Goal: Task Accomplishment & Management: Manage account settings

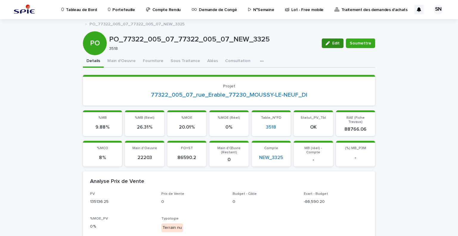
click at [329, 40] on button "Edit" at bounding box center [333, 43] width 22 height 10
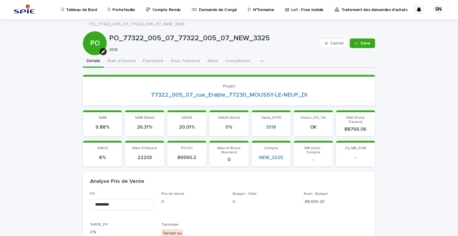
scroll to position [98, 0]
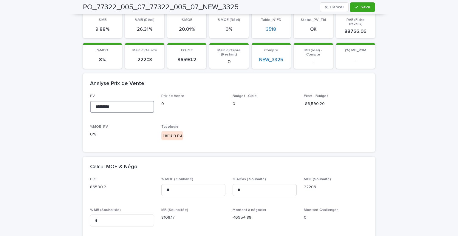
drag, startPoint x: 105, startPoint y: 101, endPoint x: 99, endPoint y: 102, distance: 5.5
click at [99, 102] on input "*********" at bounding box center [122, 107] width 64 height 12
type input "********"
click at [365, 7] on span "Save" at bounding box center [365, 7] width 10 height 4
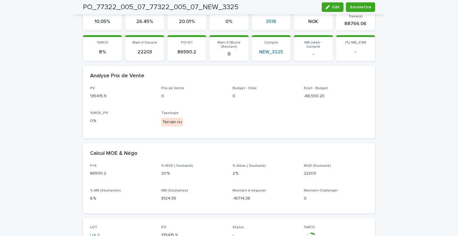
scroll to position [0, 0]
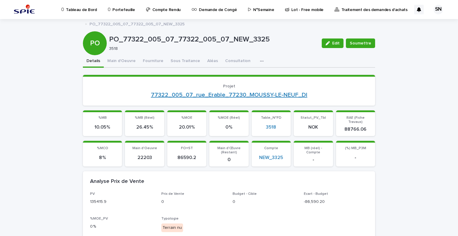
click at [193, 95] on link "77322_005_07_rue_Erable_77230_MOUSSY-LE-NEUF_DI" at bounding box center [229, 94] width 156 height 7
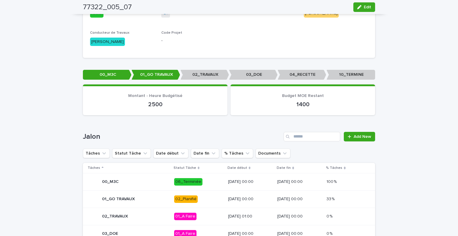
scroll to position [306, 0]
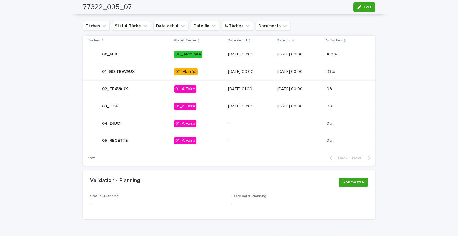
click at [197, 70] on p "02_Planifié" at bounding box center [198, 71] width 49 height 7
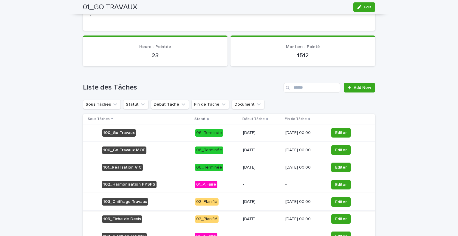
scroll to position [284, 0]
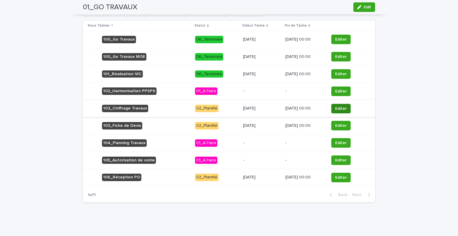
click at [342, 106] on span "Editer" at bounding box center [341, 109] width 12 height 6
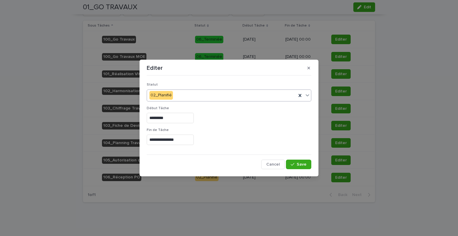
click at [184, 95] on div "02_Planifié" at bounding box center [221, 95] width 149 height 10
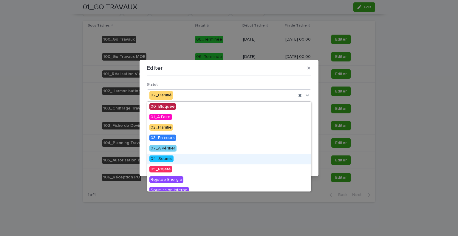
click at [179, 157] on div "04_Soumis" at bounding box center [229, 159] width 164 height 10
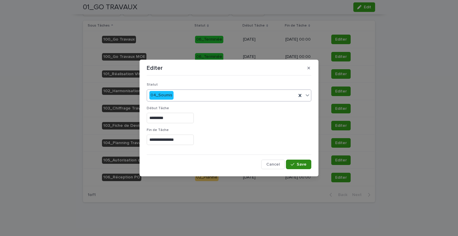
click at [299, 163] on span "Save" at bounding box center [302, 164] width 10 height 4
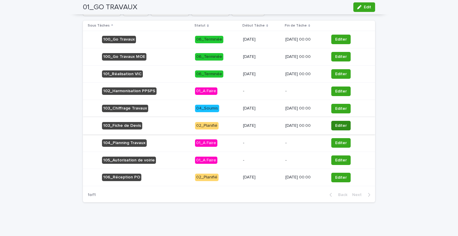
click at [338, 121] on button "Editer" at bounding box center [340, 126] width 19 height 10
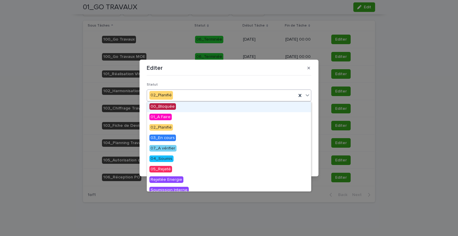
click at [200, 94] on div "02_Planifié" at bounding box center [221, 95] width 149 height 10
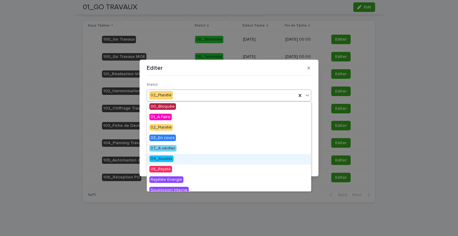
click at [188, 157] on div "04_Soumis" at bounding box center [229, 159] width 164 height 10
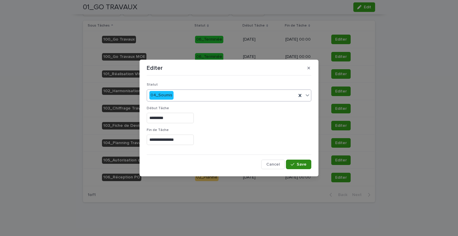
click at [298, 167] on button "Save" at bounding box center [298, 164] width 25 height 10
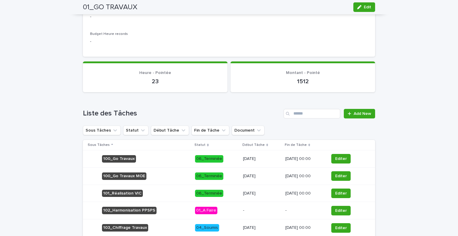
scroll to position [0, 0]
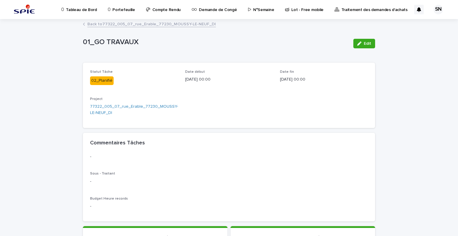
click at [102, 24] on link "Back to 77322_005_07_rue_Erable_77230_MOUSSY-LE-NEUF_DI" at bounding box center [151, 23] width 128 height 7
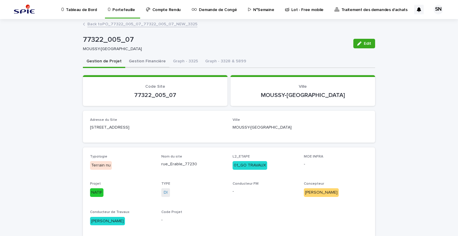
click at [137, 63] on button "Gestion Financière" at bounding box center [147, 61] width 44 height 13
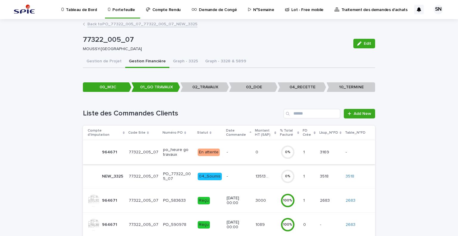
scroll to position [30, 0]
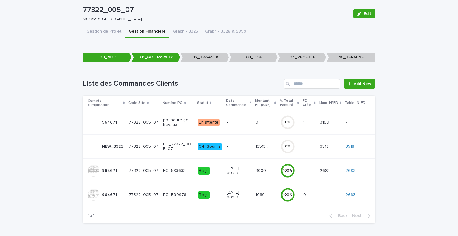
click at [253, 144] on td "135136.25 135136.25" at bounding box center [265, 146] width 25 height 24
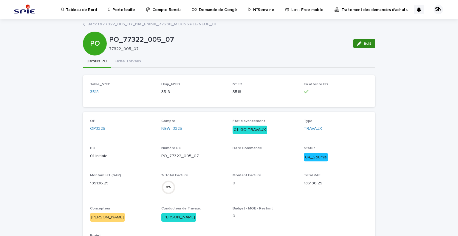
click at [363, 39] on button "Edit" at bounding box center [364, 44] width 22 height 10
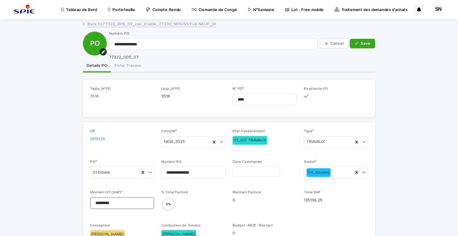
drag, startPoint x: 99, startPoint y: 202, endPoint x: 105, endPoint y: 203, distance: 6.1
click at [105, 203] on input "*********" at bounding box center [122, 203] width 64 height 12
drag, startPoint x: 106, startPoint y: 202, endPoint x: 126, endPoint y: 204, distance: 20.7
click at [126, 204] on input "*********" at bounding box center [122, 203] width 64 height 12
click at [122, 202] on input "*********" at bounding box center [122, 203] width 64 height 12
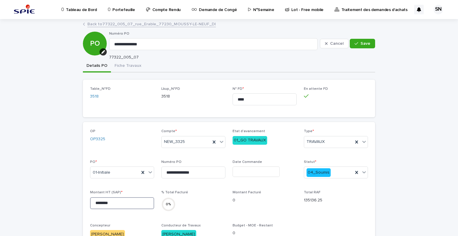
type input "********"
click at [355, 49] on div "Cancel Save" at bounding box center [347, 44] width 55 height 24
click at [358, 42] on div "button" at bounding box center [357, 43] width 6 height 4
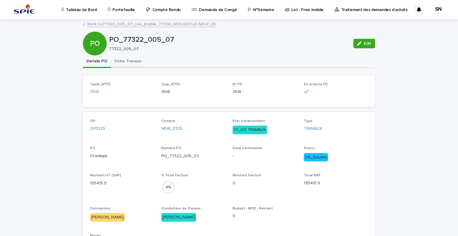
click at [127, 66] on button "Fiche Travaux" at bounding box center [128, 61] width 34 height 13
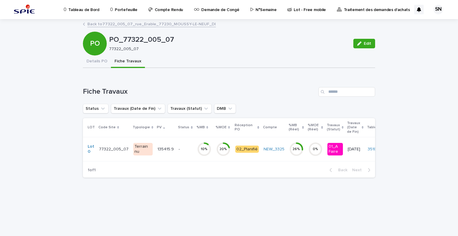
click at [162, 149] on p "135415.9" at bounding box center [166, 148] width 18 height 6
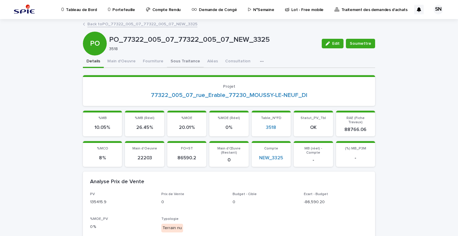
click at [190, 58] on button "Sous Traitance" at bounding box center [185, 61] width 37 height 13
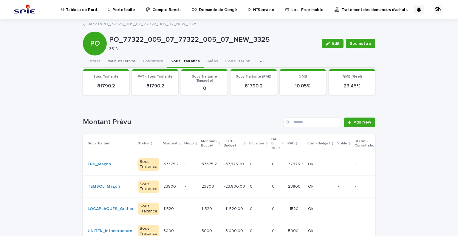
click at [114, 61] on button "Main d'Oeuvre" at bounding box center [121, 61] width 35 height 13
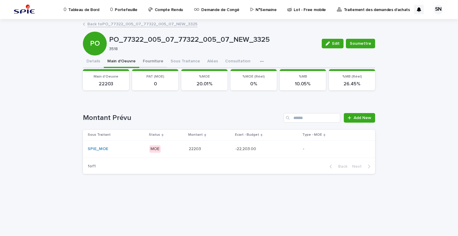
click at [142, 61] on button "Fourniture" at bounding box center [153, 61] width 28 height 13
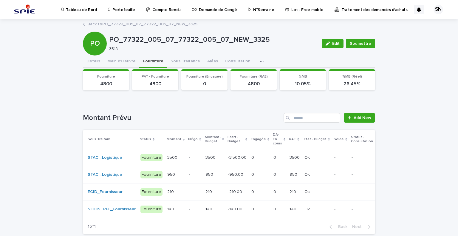
click at [180, 154] on td "3500 3500" at bounding box center [175, 157] width 21 height 17
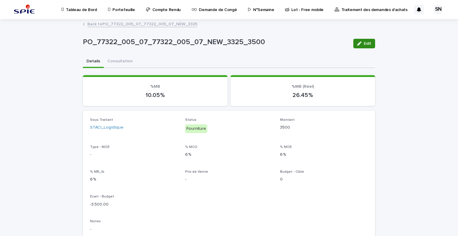
click at [359, 45] on icon "button" at bounding box center [359, 43] width 4 height 4
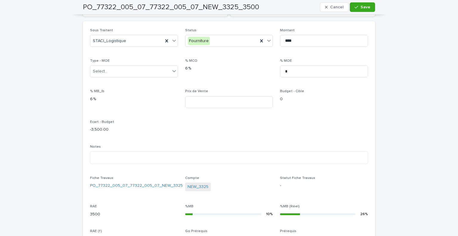
scroll to position [119, 0]
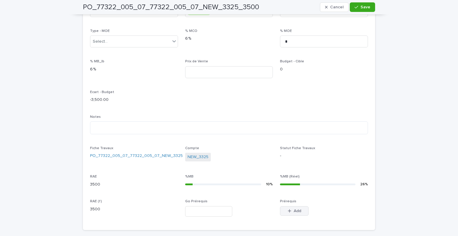
click at [294, 212] on span "Add" at bounding box center [297, 211] width 7 height 4
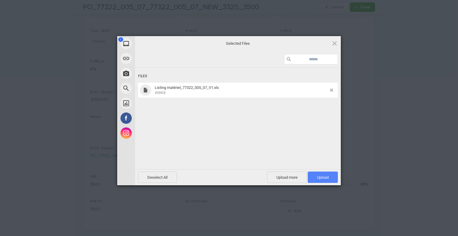
click at [325, 178] on span "Upload 1" at bounding box center [323, 177] width 12 height 4
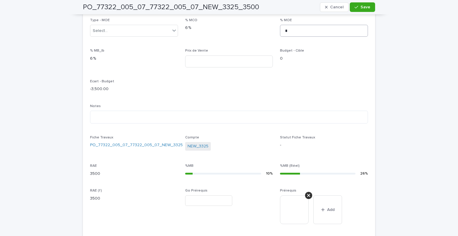
scroll to position [0, 0]
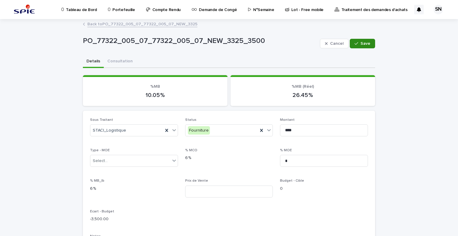
click at [368, 41] on span "Save" at bounding box center [365, 43] width 10 height 4
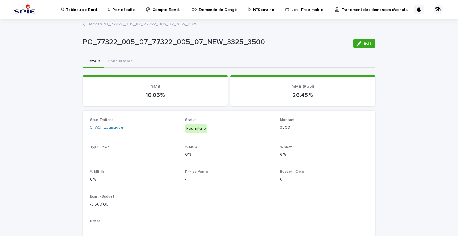
click at [95, 25] on link "Back to PO_77322_005_07_77322_005_07_NEW_3325" at bounding box center [142, 23] width 110 height 7
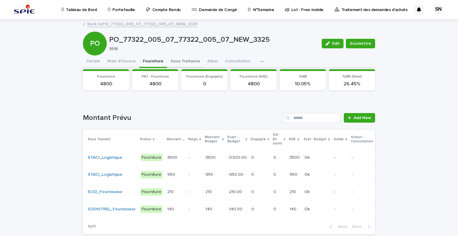
click at [185, 65] on button "Sous Traitance" at bounding box center [185, 61] width 37 height 13
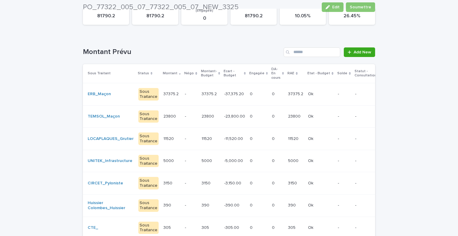
scroll to position [70, 0]
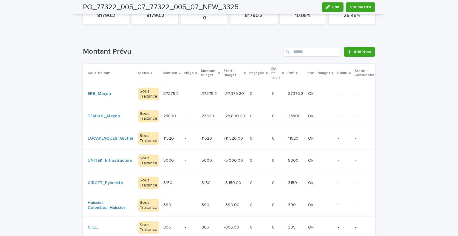
click at [229, 94] on p "-37,375.20" at bounding box center [234, 93] width 21 height 6
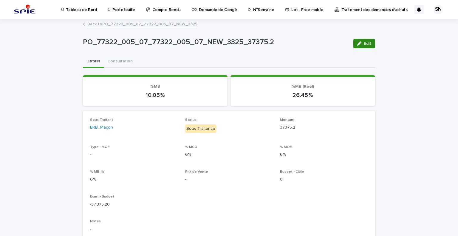
click at [365, 46] on button "Edit" at bounding box center [364, 44] width 22 height 10
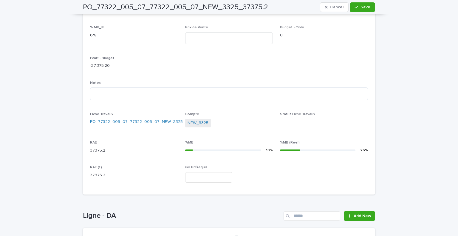
scroll to position [154, 0]
click at [311, 177] on div "Sous Traitant ERB_Maçon Status Sous Traitance Montant ******* Type - MOE Select…" at bounding box center [229, 75] width 278 height 223
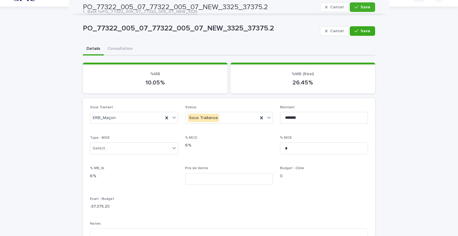
scroll to position [8, 0]
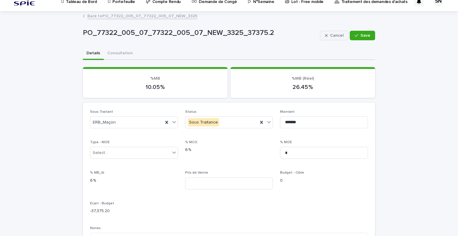
click at [333, 33] on span "Cancel" at bounding box center [336, 35] width 13 height 4
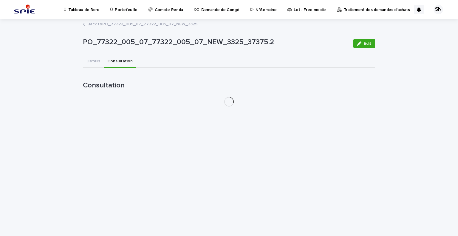
click at [116, 52] on div "PO_77322_005_07_77322_005_07_NEW_3325_37375.2 Edit PO_77322_005_07_77322_005_07…" at bounding box center [229, 76] width 292 height 112
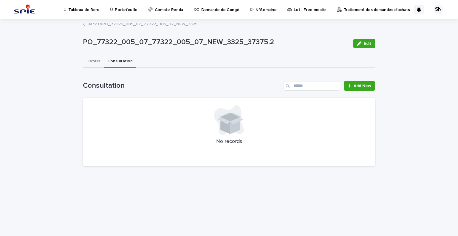
click at [92, 63] on button "Details" at bounding box center [93, 61] width 21 height 13
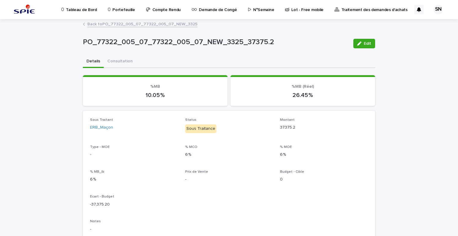
click at [91, 27] on div "Back to PO_77322_005_07_77322_005_07_NEW_3325" at bounding box center [229, 24] width 298 height 8
click at [93, 24] on link "Back to PO_77322_005_07_77322_005_07_NEW_3325" at bounding box center [142, 23] width 110 height 7
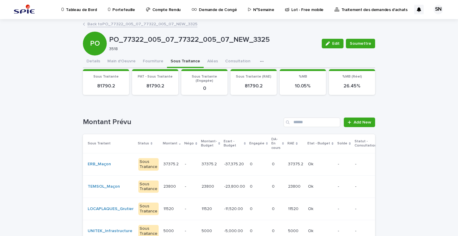
click at [108, 24] on link "Back to PO_77322_005_07_77322_005_07_NEW_3325" at bounding box center [142, 23] width 110 height 7
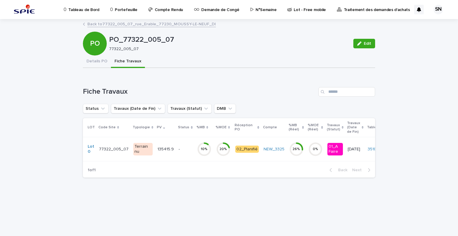
click at [101, 22] on link "Back to 77322_005_07_rue_Erable_77230_MOUSSY-LE-NEUF_DI" at bounding box center [151, 23] width 128 height 7
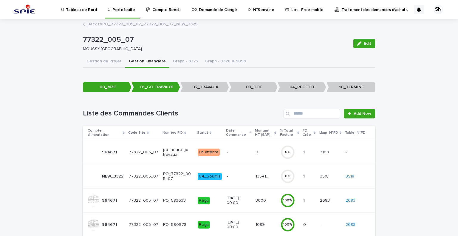
click at [116, 10] on p "Portefeuille" at bounding box center [123, 6] width 22 height 13
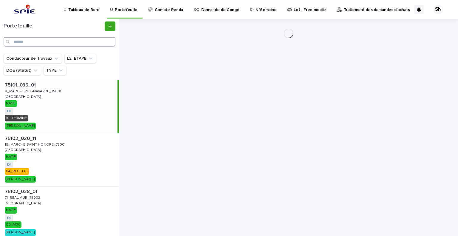
click at [41, 41] on input "Search" at bounding box center [60, 42] width 112 height 10
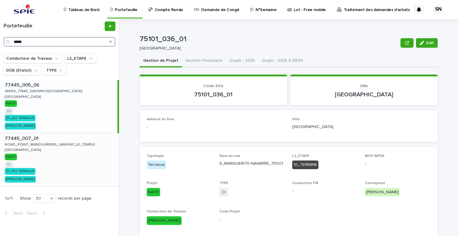
type input "*****"
click at [51, 142] on p "ROND_POINT_MANOUVRIERS_SAVIGNY_LE_TEMPLE" at bounding box center [51, 143] width 92 height 5
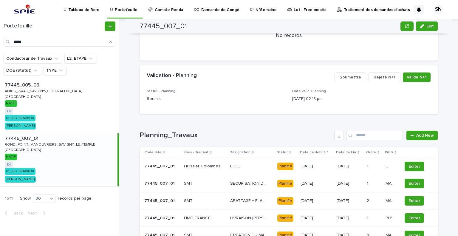
scroll to position [323, 0]
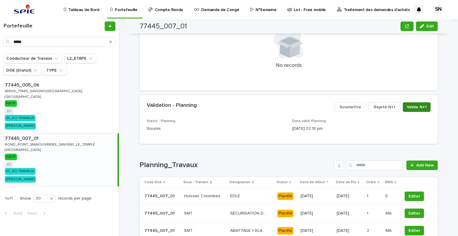
click at [417, 105] on span "Valide N+1" at bounding box center [417, 107] width 20 height 6
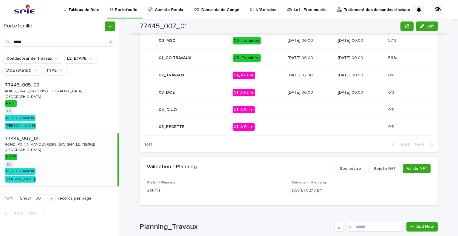
scroll to position [354, 0]
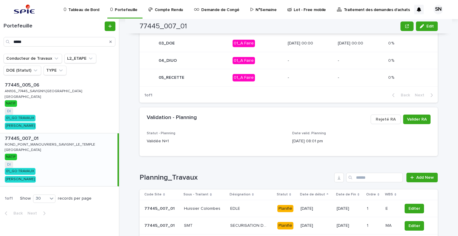
scroll to position [394, 0]
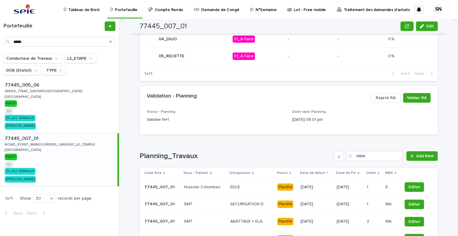
click at [153, 117] on p "Validée N+1" at bounding box center [216, 120] width 138 height 6
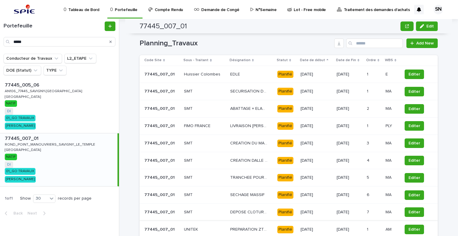
scroll to position [626, 0]
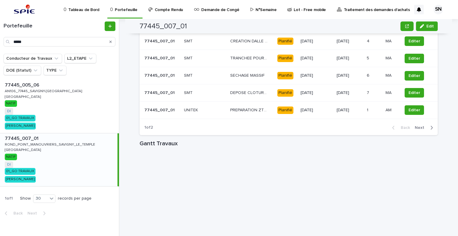
click at [420, 123] on div "Back Next" at bounding box center [412, 127] width 50 height 15
click at [418, 127] on span "Next" at bounding box center [421, 127] width 13 height 4
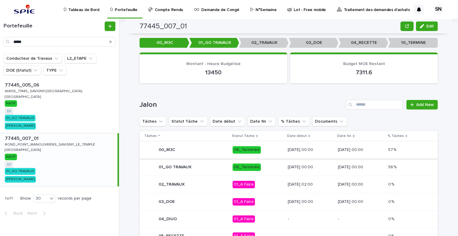
scroll to position [244, 0]
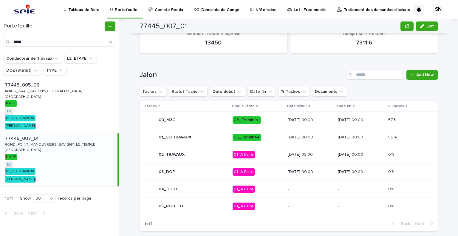
click at [196, 154] on div "02_TRAVAUX" at bounding box center [185, 154] width 83 height 12
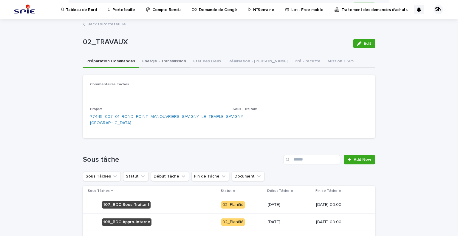
click at [161, 62] on button "Energie - Transmission" at bounding box center [164, 61] width 51 height 13
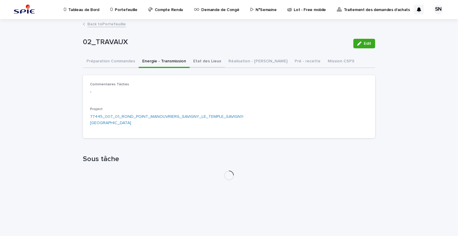
click at [198, 60] on button "Etat des Lieux" at bounding box center [207, 61] width 35 height 13
click at [234, 61] on button "Réalisation - [PERSON_NAME]" at bounding box center [258, 61] width 66 height 13
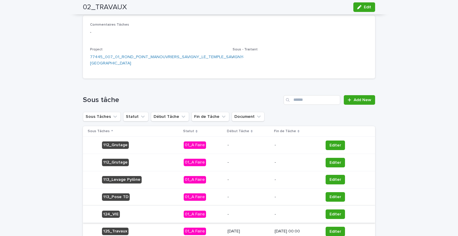
scroll to position [114, 0]
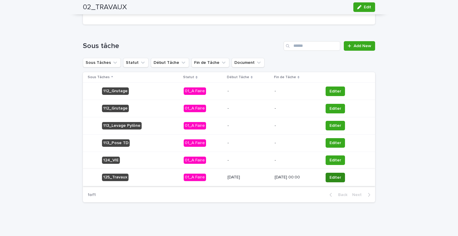
click at [332, 175] on span "Editer" at bounding box center [335, 177] width 12 height 6
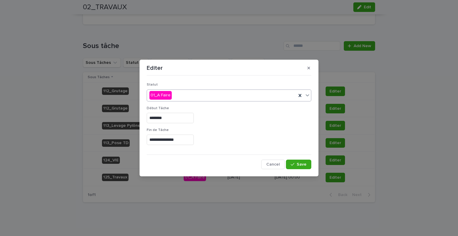
click at [180, 97] on div "01_A Faire" at bounding box center [221, 95] width 149 height 10
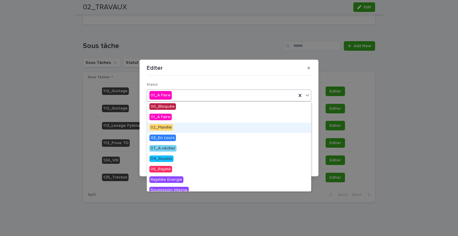
click at [173, 131] on div "02_Planifié" at bounding box center [229, 128] width 164 height 10
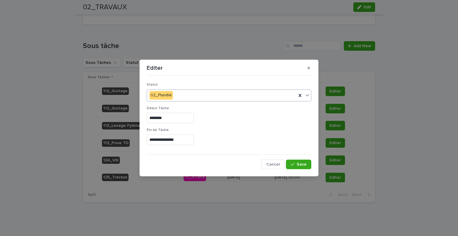
click at [172, 142] on input "**********" at bounding box center [170, 139] width 47 height 10
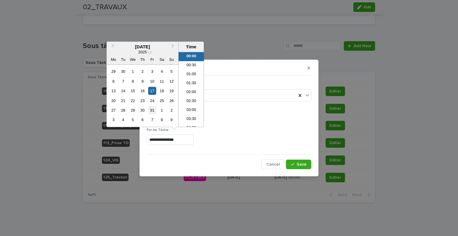
click at [153, 108] on div "31" at bounding box center [152, 110] width 8 height 8
type input "**********"
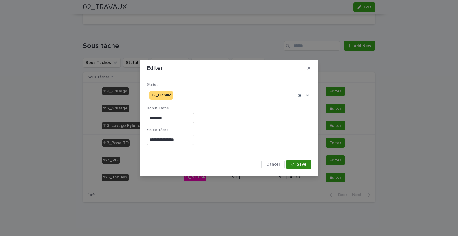
click at [303, 165] on span "Save" at bounding box center [302, 164] width 10 height 4
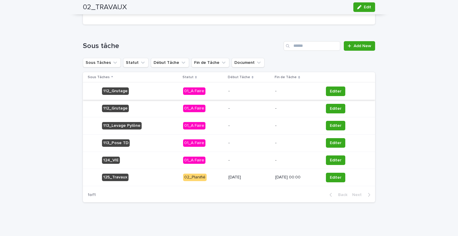
scroll to position [24, 0]
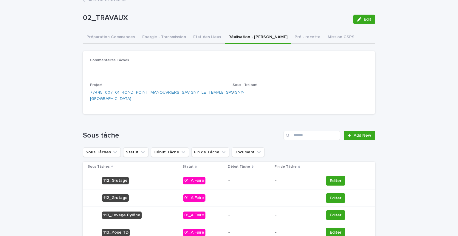
click at [203, 45] on div "Loading... Saving… Loading... Saving… Commentaires Tâches - Project 77445_007_0…" at bounding box center [229, 170] width 292 height 251
click at [172, 38] on div "02_TRAVAUX Edit 02_TRAVAUX Edit Sorry, there was an error saving your record. P…" at bounding box center [229, 146] width 292 height 301
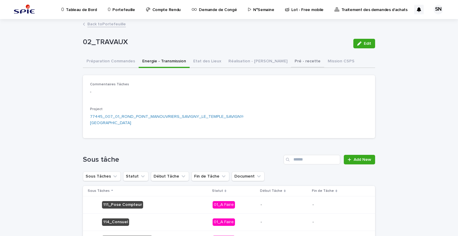
click at [291, 60] on button "Pré - recette" at bounding box center [307, 61] width 33 height 13
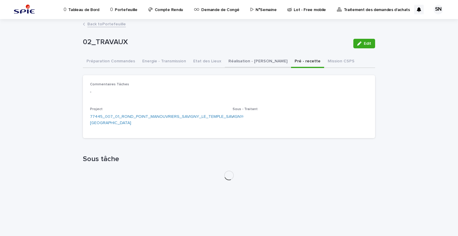
click at [242, 58] on button "Réalisation - [PERSON_NAME]" at bounding box center [258, 61] width 66 height 13
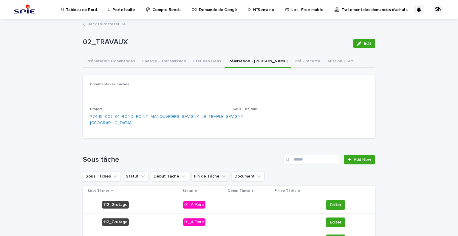
scroll to position [114, 0]
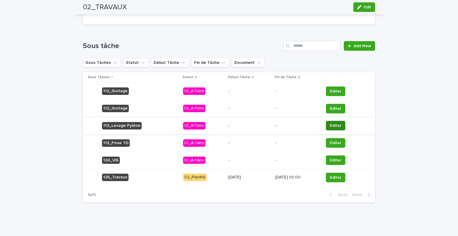
click at [331, 124] on span "Editer" at bounding box center [336, 126] width 12 height 6
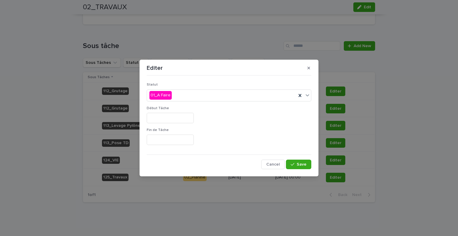
click at [186, 114] on input "text" at bounding box center [170, 118] width 47 height 10
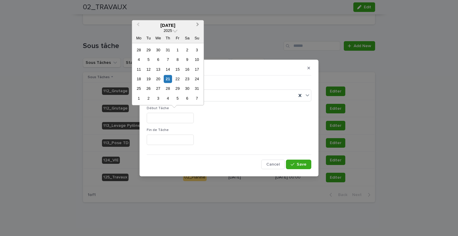
click at [198, 25] on span "Next Month" at bounding box center [198, 25] width 0 height 8
click at [139, 26] on button "Previous Month" at bounding box center [138, 26] width 10 height 10
click at [201, 26] on button "Next Month" at bounding box center [198, 26] width 10 height 10
click at [200, 25] on button "Next Month" at bounding box center [198, 26] width 10 height 10
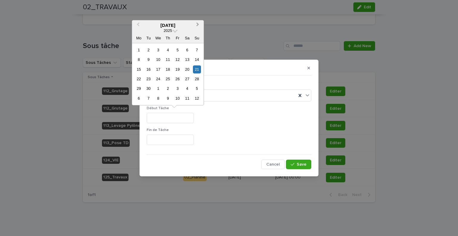
click at [198, 26] on span "Next Month" at bounding box center [198, 25] width 0 height 8
click at [171, 77] on div "23" at bounding box center [168, 79] width 8 height 8
type input "**********"
drag, startPoint x: 174, startPoint y: 118, endPoint x: 111, endPoint y: 110, distance: 63.1
click at [111, 110] on div "**********" at bounding box center [229, 118] width 458 height 236
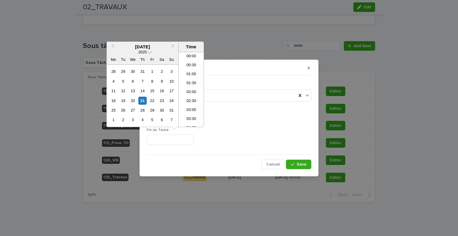
click at [166, 138] on input "text" at bounding box center [170, 139] width 47 height 10
paste input "**********"
type input "**********"
click at [295, 162] on button "Save" at bounding box center [298, 164] width 25 height 10
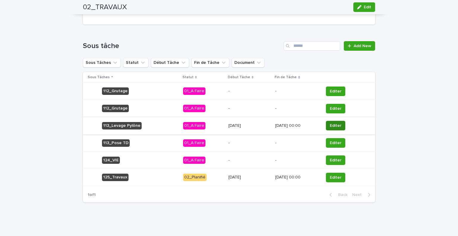
click at [337, 124] on span "Editer" at bounding box center [336, 126] width 12 height 6
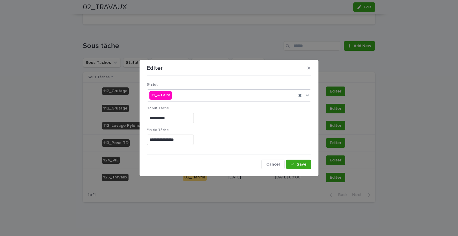
click at [175, 101] on div "Statut 01_A Faire" at bounding box center [229, 94] width 165 height 23
click at [176, 99] on div "01_A Faire" at bounding box center [221, 95] width 149 height 10
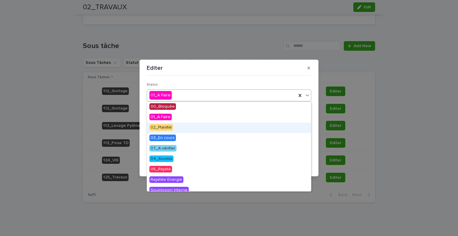
click at [175, 126] on div "02_Planifié" at bounding box center [229, 128] width 164 height 10
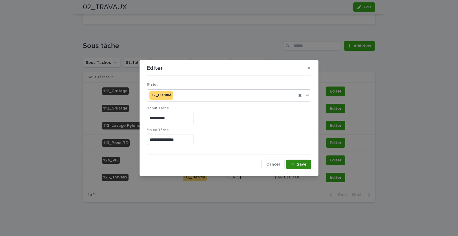
click at [297, 163] on div "button" at bounding box center [294, 164] width 6 height 4
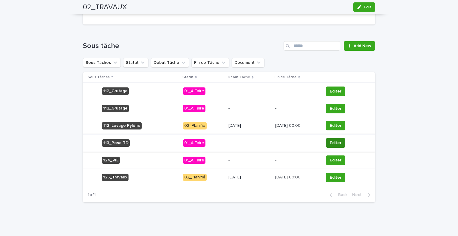
click at [334, 140] on span "Editer" at bounding box center [336, 143] width 12 height 6
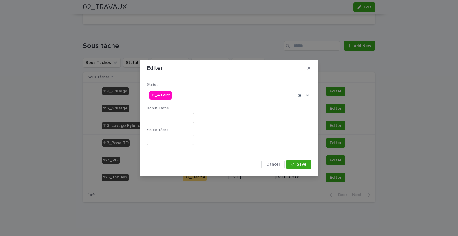
click at [219, 99] on div "01_A Faire" at bounding box center [221, 95] width 149 height 10
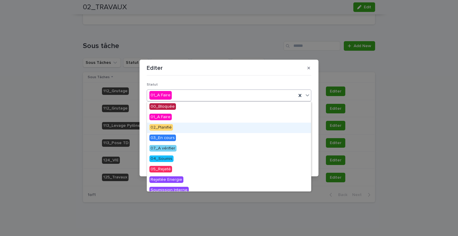
click at [197, 129] on div "02_Planifié" at bounding box center [229, 128] width 164 height 10
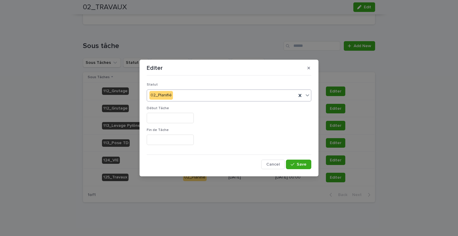
click at [169, 121] on input "text" at bounding box center [170, 118] width 47 height 10
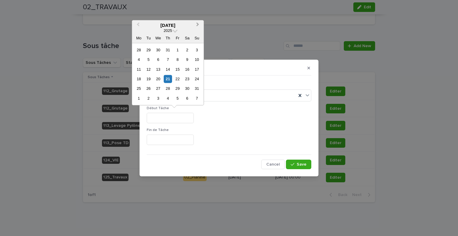
click at [198, 24] on span "Next Month" at bounding box center [198, 25] width 0 height 8
click at [180, 69] on div "17" at bounding box center [177, 69] width 8 height 8
type input "**********"
drag, startPoint x: 177, startPoint y: 117, endPoint x: 130, endPoint y: 116, distance: 46.8
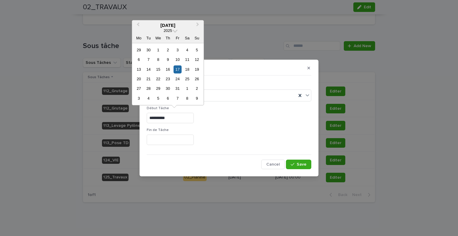
click at [130, 116] on div "**********" at bounding box center [229, 118] width 458 height 236
click at [169, 138] on input "text" at bounding box center [170, 139] width 47 height 10
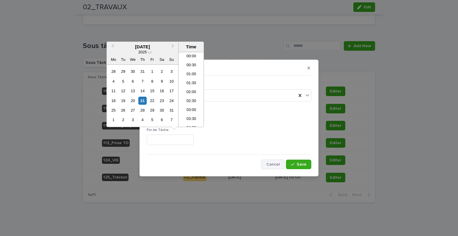
paste input "**********"
type input "**********"
click at [322, 168] on div "**********" at bounding box center [229, 118] width 458 height 236
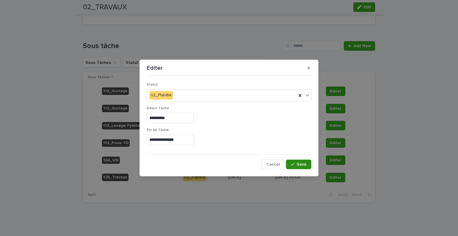
click at [306, 164] on button "Save" at bounding box center [298, 164] width 25 height 10
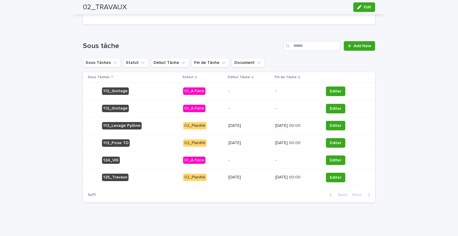
scroll to position [0, 0]
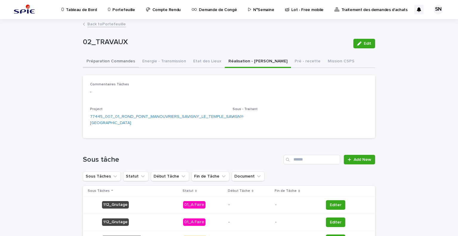
click at [113, 62] on button "Préparation Commandes" at bounding box center [111, 61] width 56 height 13
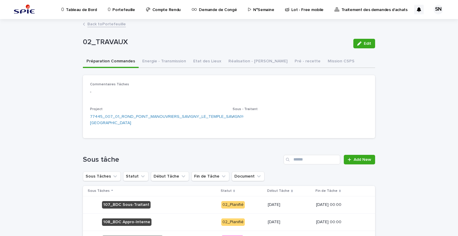
click at [88, 23] on link "Back to Portefeuille" at bounding box center [106, 23] width 38 height 7
